Goal: Information Seeking & Learning: Learn about a topic

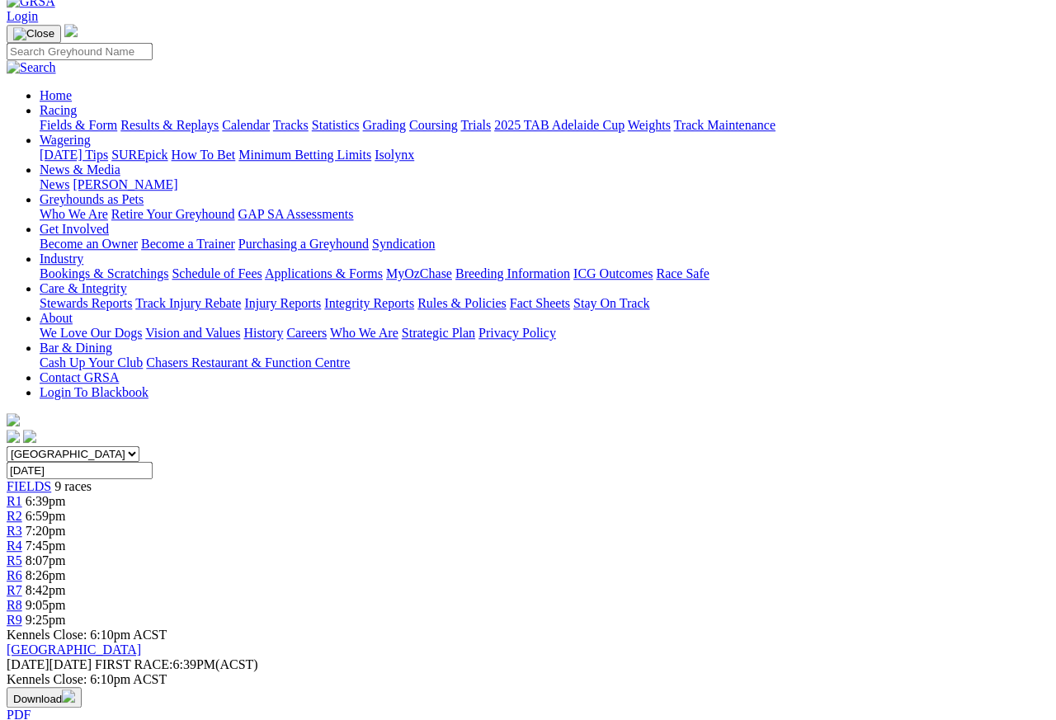
scroll to position [92, 0]
click at [22, 493] on span "R1" at bounding box center [15, 500] width 16 height 14
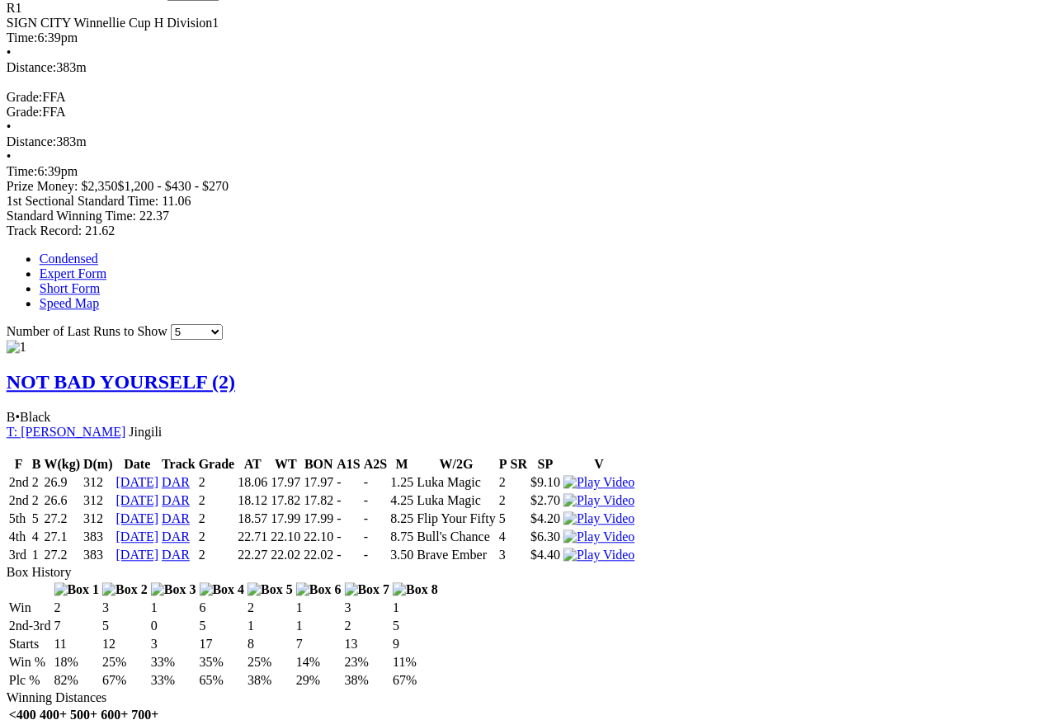
scroll to position [876, 262]
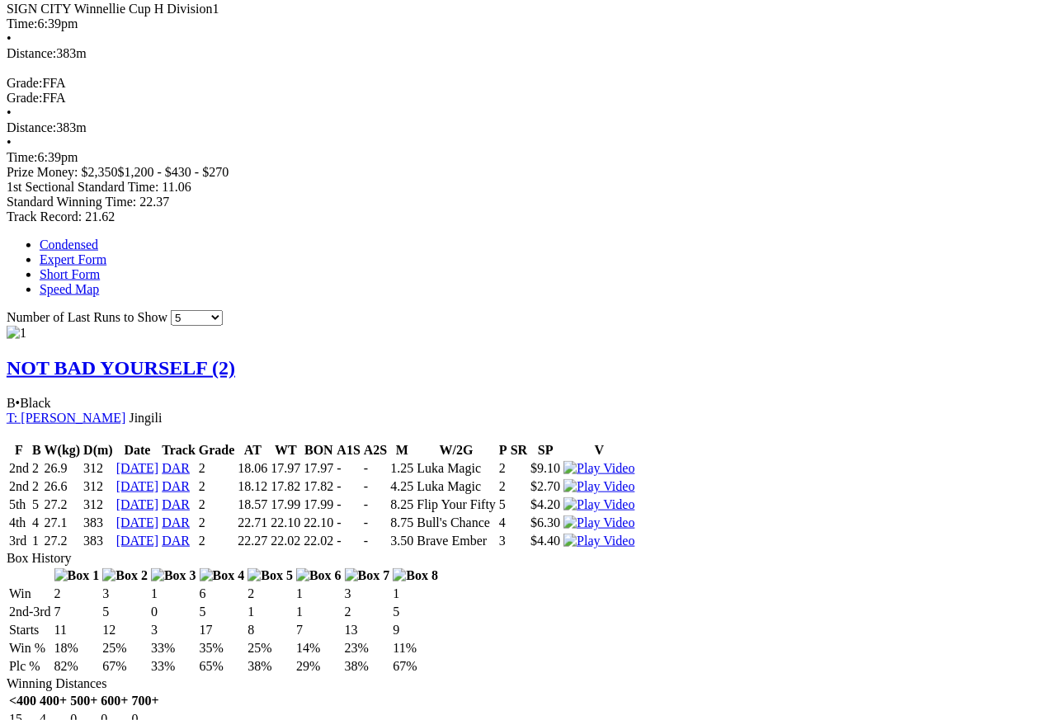
scroll to position [860, 93]
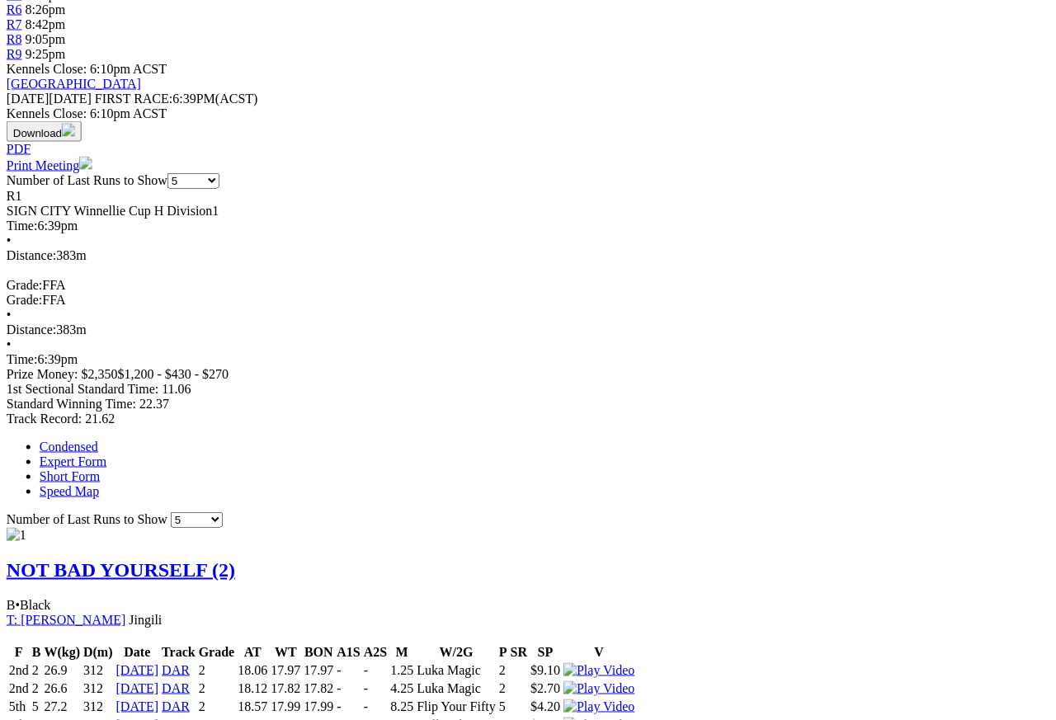
scroll to position [634, 93]
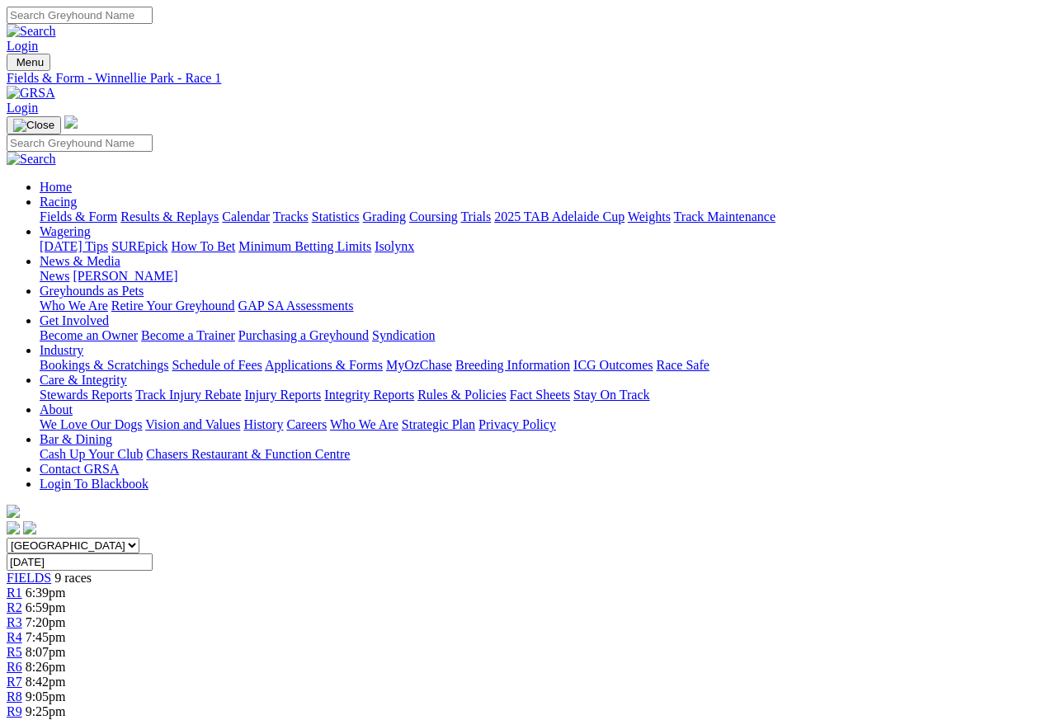
click at [22, 601] on link "R2" at bounding box center [15, 608] width 16 height 14
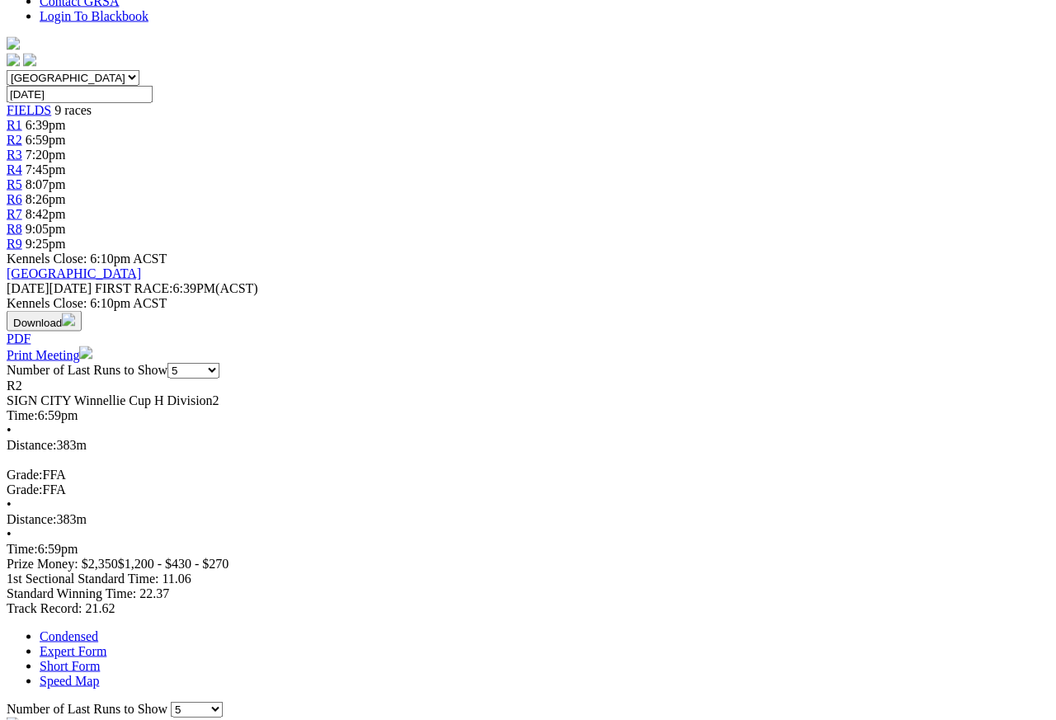
scroll to position [454, 0]
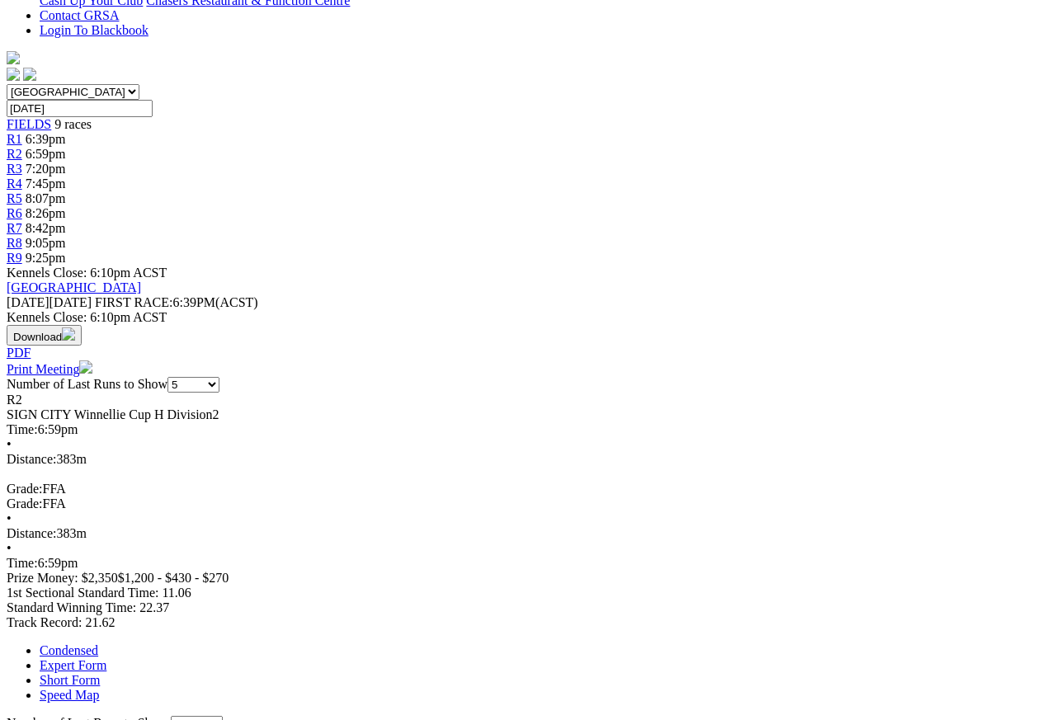
click at [106, 641] on link "Expert Form" at bounding box center [73, 665] width 67 height 14
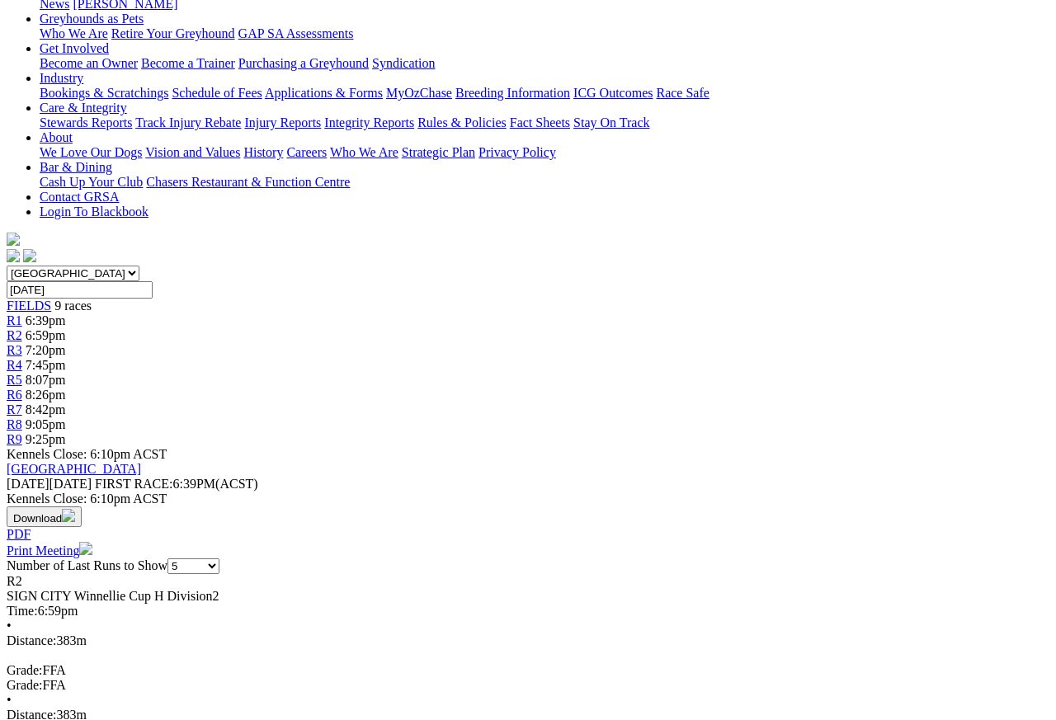
scroll to position [0, 0]
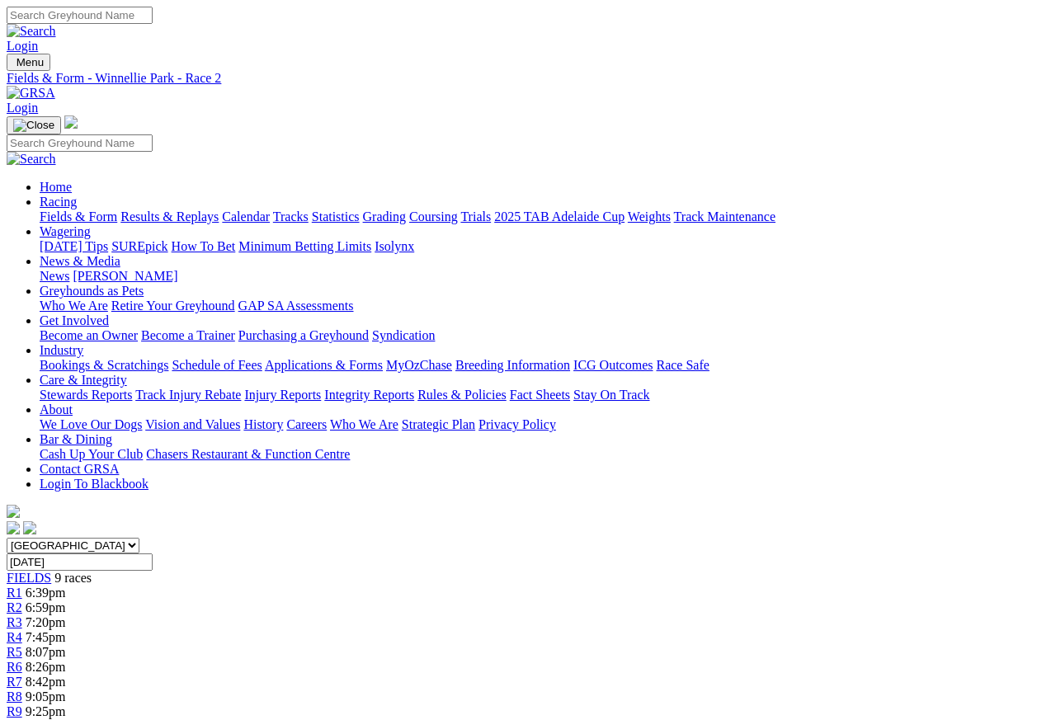
click at [66, 616] on span "7:20pm" at bounding box center [46, 623] width 40 height 14
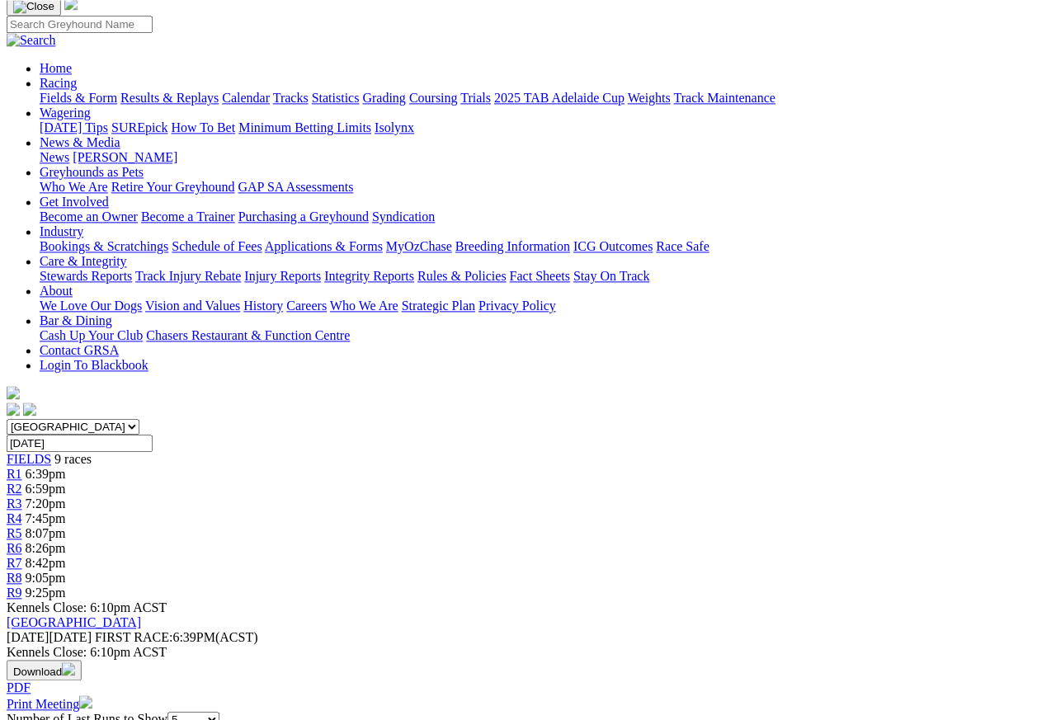
scroll to position [71, 1]
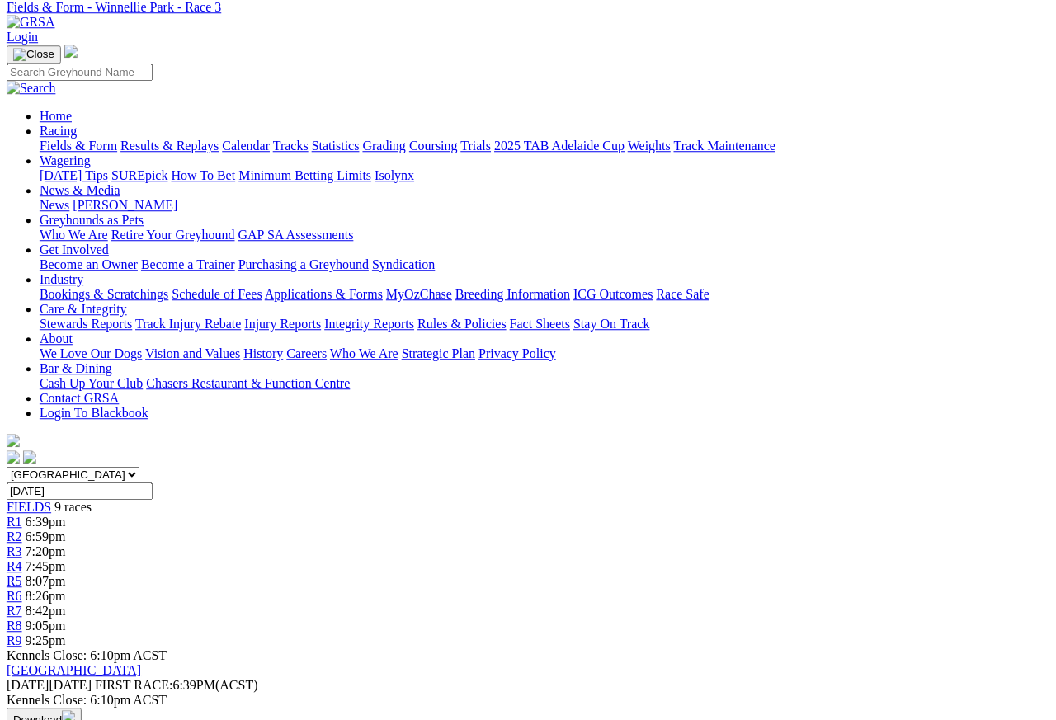
click at [22, 559] on span "R4" at bounding box center [15, 566] width 16 height 14
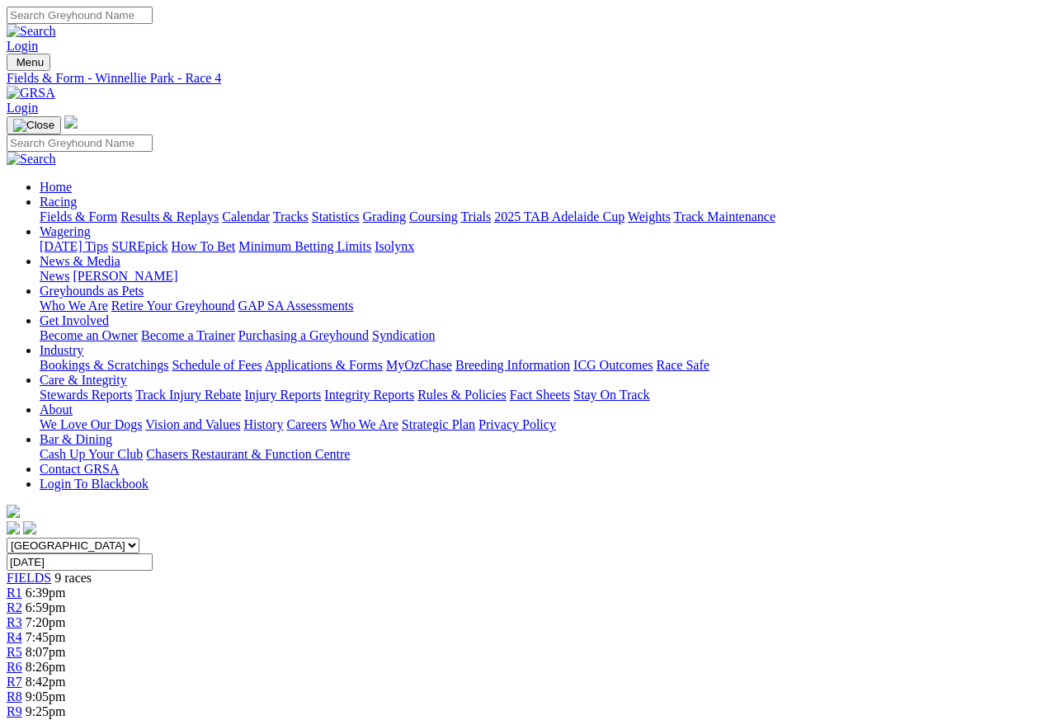
click at [66, 641] on span "8:07pm" at bounding box center [46, 652] width 40 height 14
click at [22, 641] on link "R6" at bounding box center [15, 667] width 16 height 14
click at [22, 641] on link "R7" at bounding box center [15, 682] width 16 height 14
click at [22, 641] on span "R8" at bounding box center [15, 697] width 16 height 14
click at [940, 705] on div "R9 9:25pm" at bounding box center [528, 712] width 1043 height 15
